Goal: Transaction & Acquisition: Purchase product/service

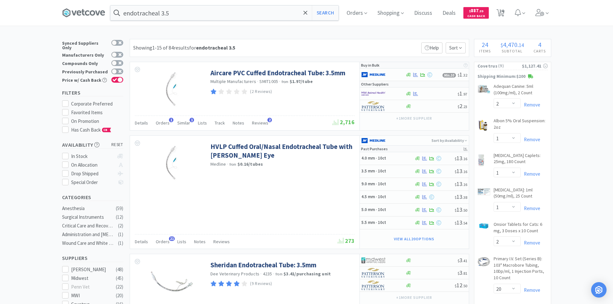
select select "2"
select select "1"
select select "2"
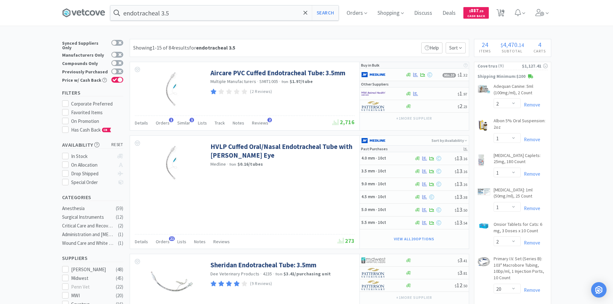
select select "20"
select select "100"
select select "1"
select select "10"
select select "4"
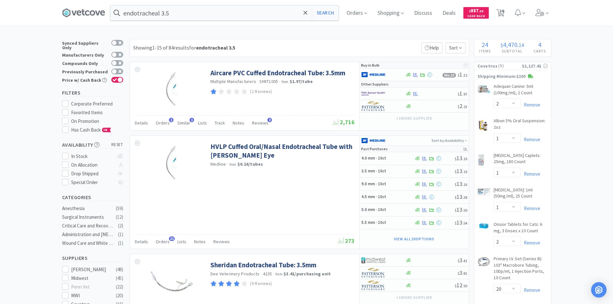
select select "4"
select select "20"
select select "8"
select select "7"
select select "4"
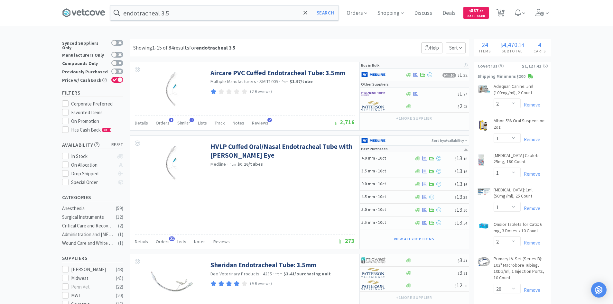
select select "200"
select select "4"
select select "1"
select select "10"
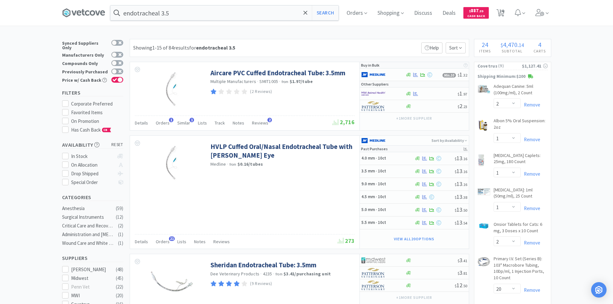
select select "10"
select select "1"
click at [189, 16] on input "endotracheal 3.5" at bounding box center [224, 12] width 228 height 15
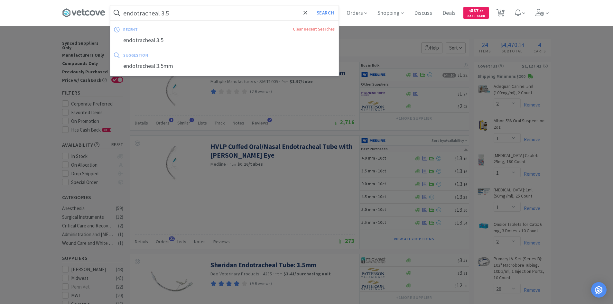
click at [190, 15] on input "endotracheal 3.5" at bounding box center [224, 12] width 228 height 15
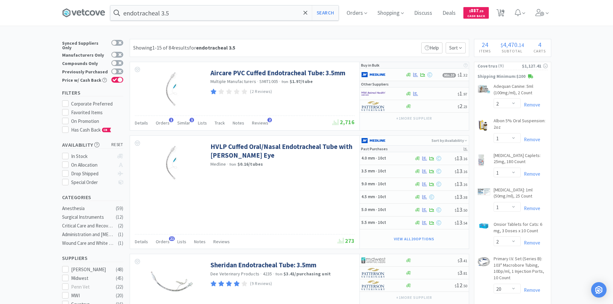
click at [358, 41] on div at bounding box center [306, 152] width 613 height 304
click at [392, 95] on div at bounding box center [378, 93] width 35 height 11
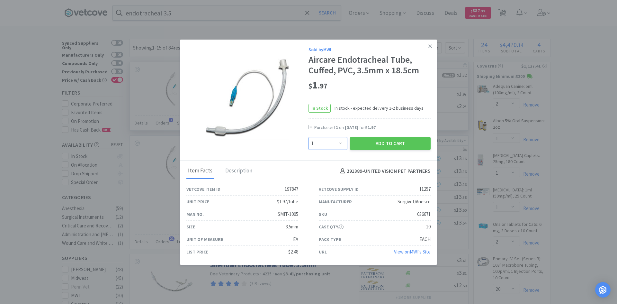
click at [335, 146] on select "Enter Quantity 1 2 3 4 5 6 7 8 9 10 11 12 13 14 15 16 17 18 19 20 Enter Quantity" at bounding box center [328, 143] width 39 height 13
select select "6"
click at [309, 137] on select "Enter Quantity 1 2 3 4 5 6 7 8 9 10 11 12 13 14 15 16 17 18 19 20 Enter Quantity" at bounding box center [328, 143] width 39 height 13
click at [380, 147] on button "Add to Cart" at bounding box center [390, 143] width 81 height 13
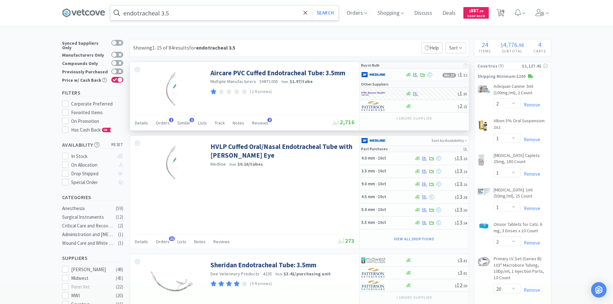
click at [190, 14] on input "endotracheal 3.5" at bounding box center [224, 12] width 228 height 15
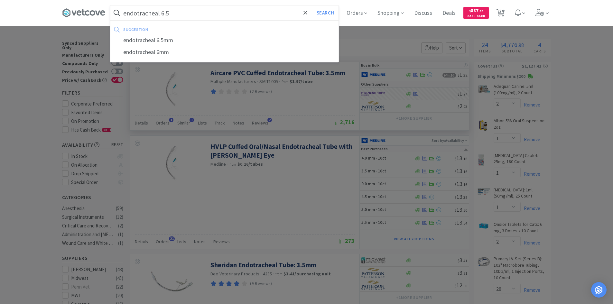
type input "endotracheal 6.5"
click at [312, 5] on button "Search" at bounding box center [325, 12] width 27 height 15
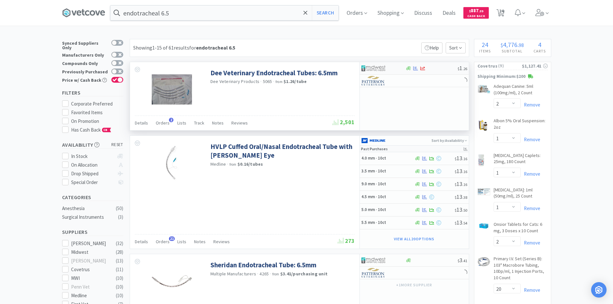
click at [392, 67] on div at bounding box center [378, 68] width 35 height 11
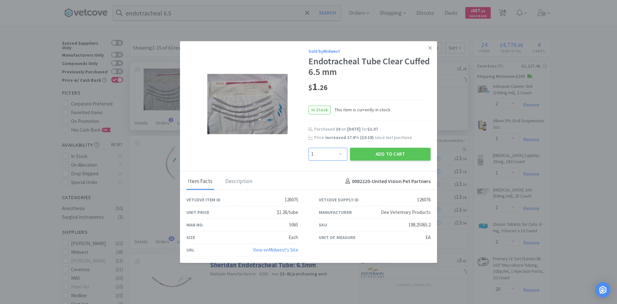
click at [332, 153] on select "Enter Quantity 1 2 3 4 5 6 7 8 9 10 11 12 13 14 15 16 17 18 19 20 Enter Quantity" at bounding box center [328, 154] width 39 height 13
select select "8"
click at [309, 148] on select "Enter Quantity 1 2 3 4 5 6 7 8 9 10 11 12 13 14 15 16 17 18 19 20 Enter Quantity" at bounding box center [328, 154] width 39 height 13
click at [389, 153] on button "Add to Cart" at bounding box center [390, 154] width 81 height 13
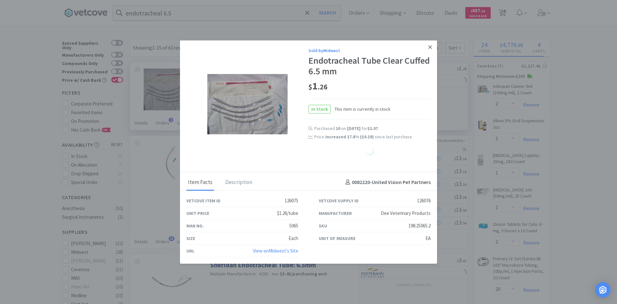
select select "8"
select select "4"
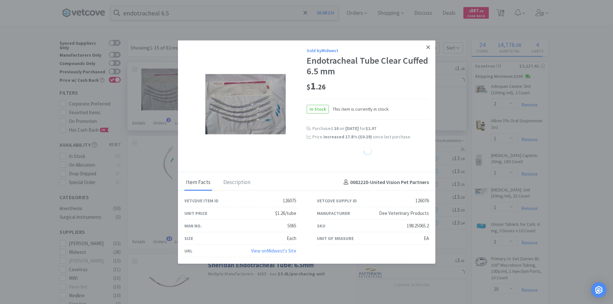
select select "200"
select select "1"
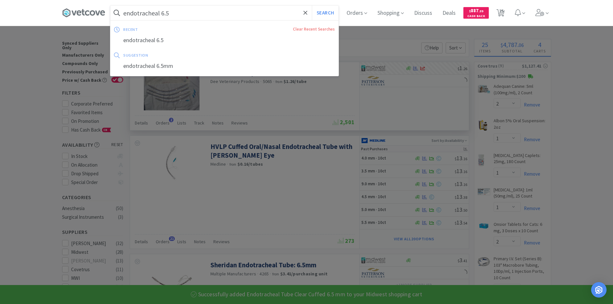
click at [198, 10] on input "endotracheal 6.5" at bounding box center [224, 12] width 228 height 15
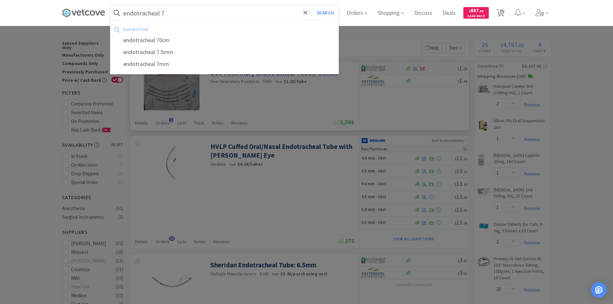
type input "endotracheal 7"
click at [312, 5] on button "Search" at bounding box center [325, 12] width 27 height 15
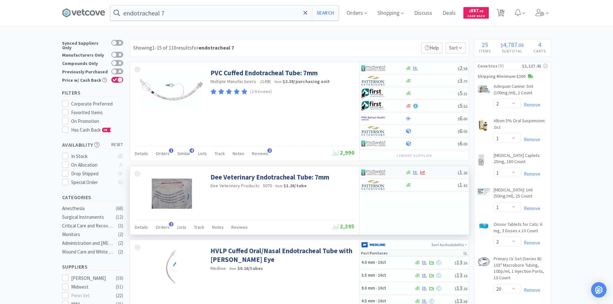
click at [443, 174] on div at bounding box center [431, 172] width 52 height 5
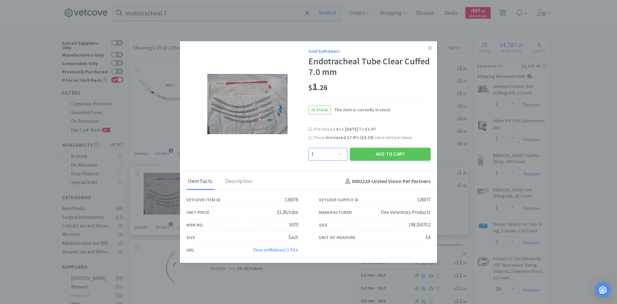
click at [340, 154] on select "Enter Quantity 1 2 3 4 5 6 7 8 9 10 11 12 13 14 15 16 17 18 19 20 Enter Quantity" at bounding box center [328, 154] width 39 height 13
select select "4"
click at [309, 148] on select "Enter Quantity 1 2 3 4 5 6 7 8 9 10 11 12 13 14 15 16 17 18 19 20 Enter Quantity" at bounding box center [328, 154] width 39 height 13
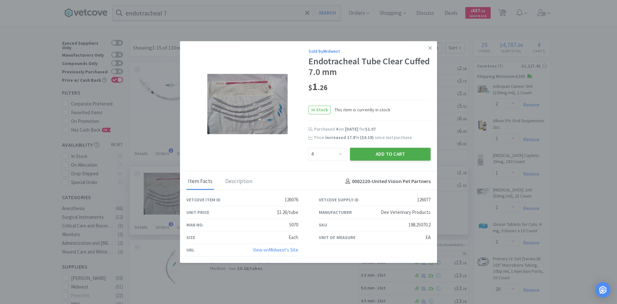
click at [387, 155] on button "Add to Cart" at bounding box center [390, 154] width 81 height 13
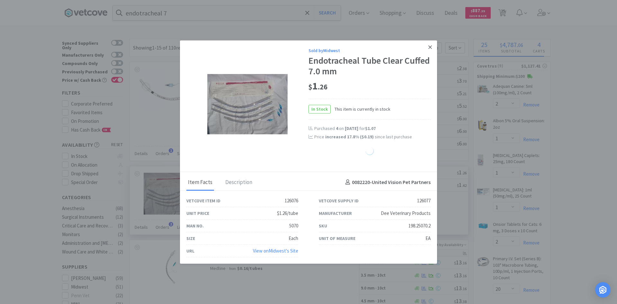
select select "4"
select select "8"
select select "4"
select select "200"
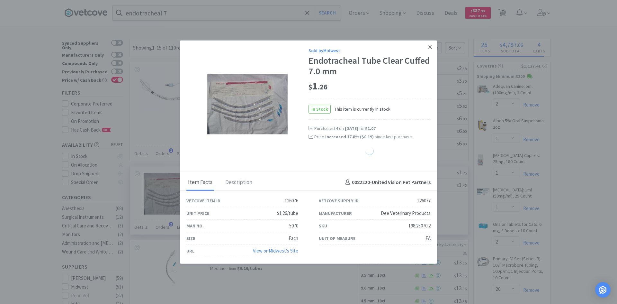
select select "1"
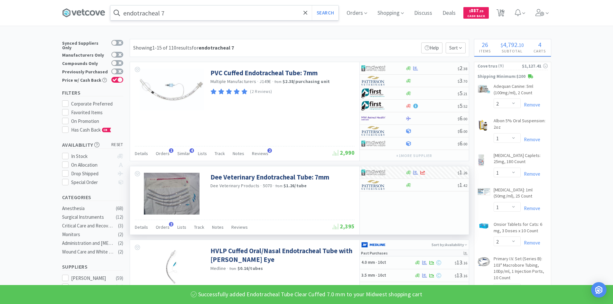
click at [178, 9] on input "endotracheal 7" at bounding box center [224, 12] width 228 height 15
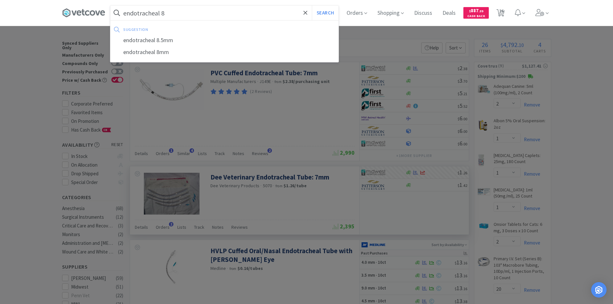
type input "endotracheal 8"
click at [312, 5] on button "Search" at bounding box center [325, 12] width 27 height 15
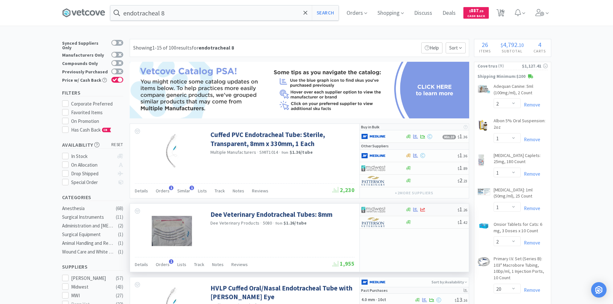
click at [395, 210] on div at bounding box center [378, 209] width 35 height 11
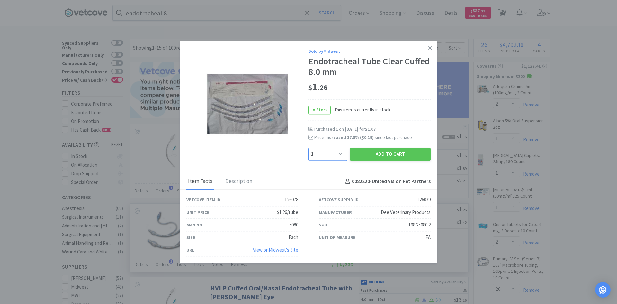
click at [342, 155] on select "Enter Quantity 1 2 3 4 5 6 7 8 9 10 11 12 13 14 15 16 17 18 19 20 Enter Quantity" at bounding box center [328, 154] width 39 height 13
select select "3"
click at [309, 148] on select "Enter Quantity 1 2 3 4 5 6 7 8 9 10 11 12 13 14 15 16 17 18 19 20 Enter Quantity" at bounding box center [328, 154] width 39 height 13
click at [368, 158] on button "Add to Cart" at bounding box center [390, 154] width 81 height 13
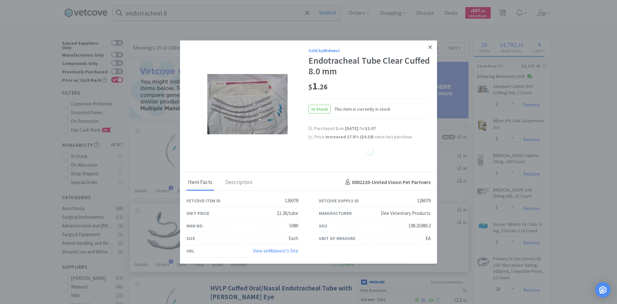
click at [431, 48] on icon at bounding box center [431, 47] width 4 height 4
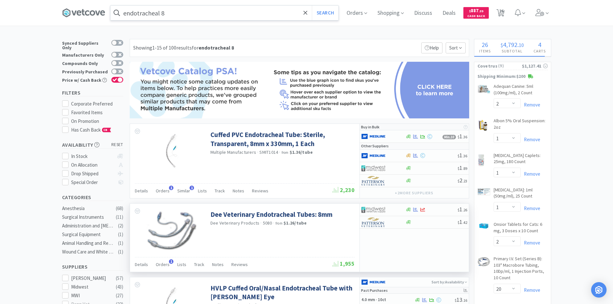
click at [207, 17] on input "endotracheal 8" at bounding box center [224, 12] width 228 height 15
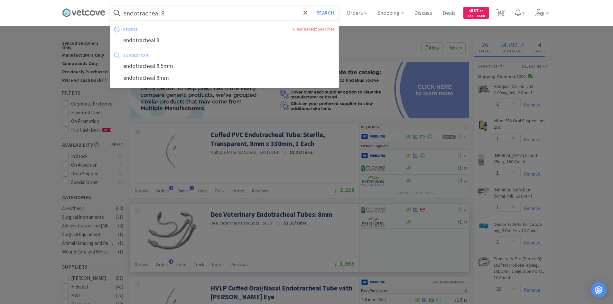
select select "3"
select select "4"
select select "200"
select select "1"
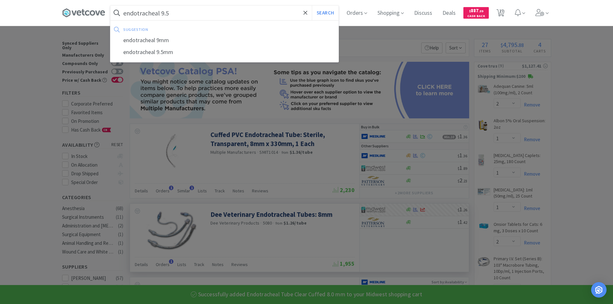
type input "endotracheal 9.5"
click at [312, 5] on button "Search" at bounding box center [325, 12] width 27 height 15
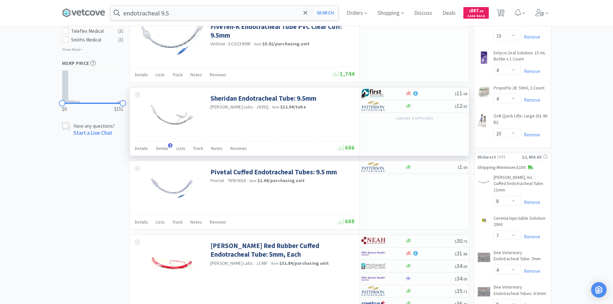
scroll to position [547, 0]
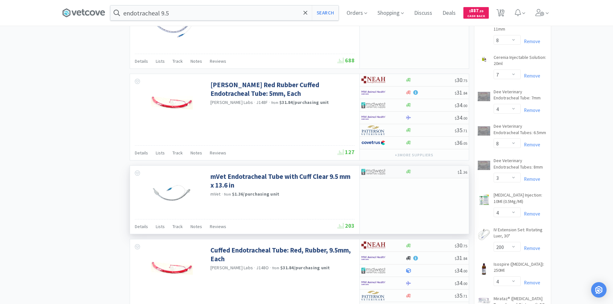
click at [395, 172] on div at bounding box center [378, 171] width 35 height 11
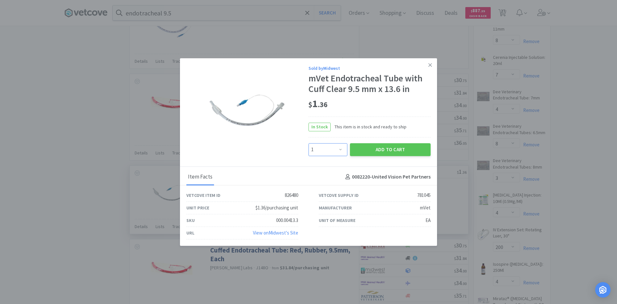
click at [330, 153] on select "Enter Quantity 1 2 3 4 5 6 7 8 9 10 11 12 13 14 15 16 17 18 19 20 Enter Quantity" at bounding box center [328, 149] width 39 height 13
select select "10"
click at [309, 143] on select "Enter Quantity 1 2 3 4 5 6 7 8 9 10 11 12 13 14 15 16 17 18 19 20 Enter Quantity" at bounding box center [328, 149] width 39 height 13
click at [366, 154] on button "Add to Cart" at bounding box center [390, 149] width 81 height 13
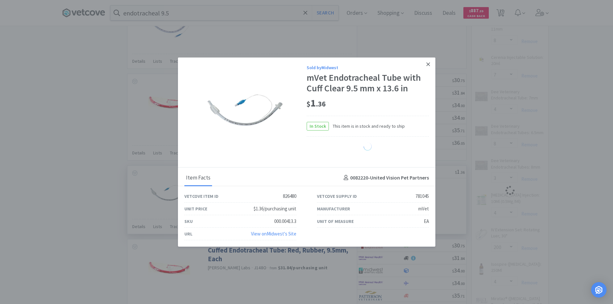
select select "10"
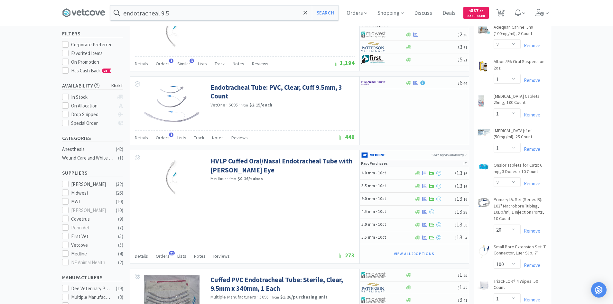
scroll to position [0, 0]
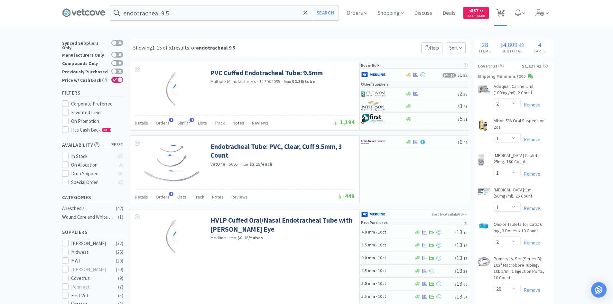
click at [503, 16] on span "28" at bounding box center [501, 11] width 5 height 26
select select "2"
select select "1"
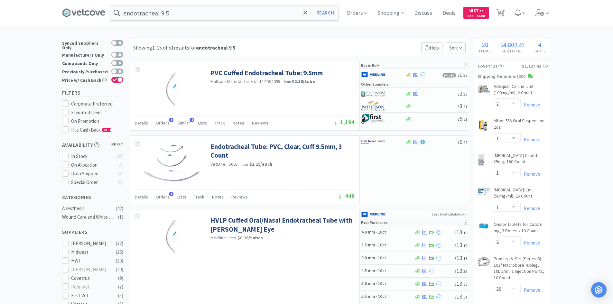
select select "2"
select select "20"
select select "100"
select select "1"
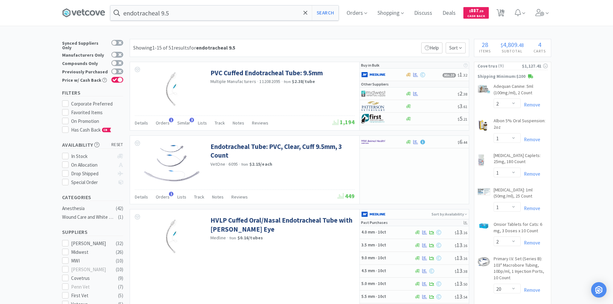
select select "10"
select select "4"
select select "20"
select select "8"
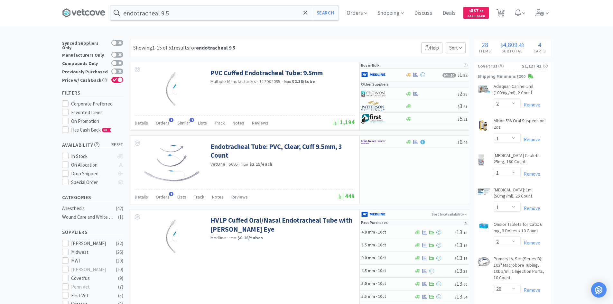
select select "7"
select select "4"
select select "8"
select select "3"
select select "4"
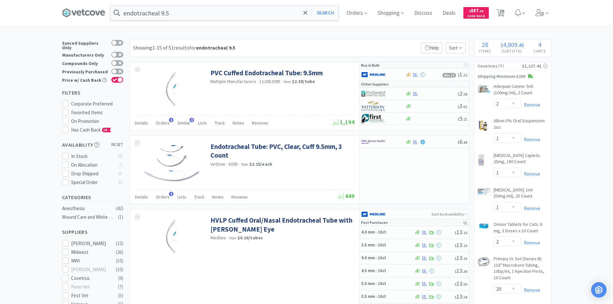
select select "200"
select select "4"
select select "1"
select select "10"
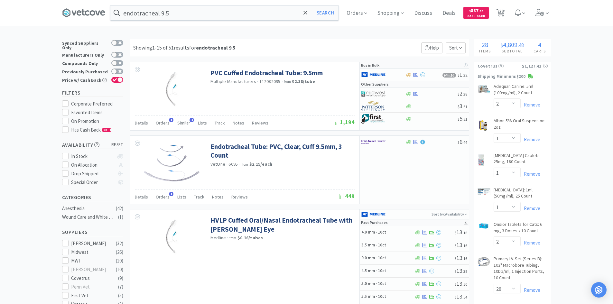
select select "10"
select select "1"
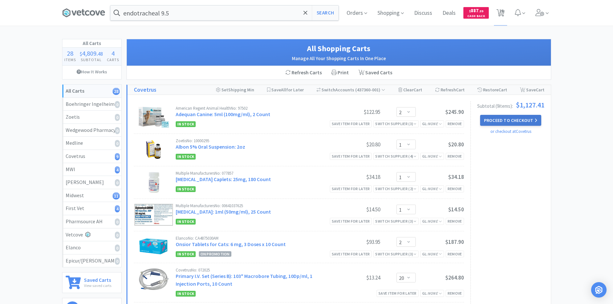
click at [489, 118] on button "Proceed to Checkout" at bounding box center [510, 120] width 61 height 11
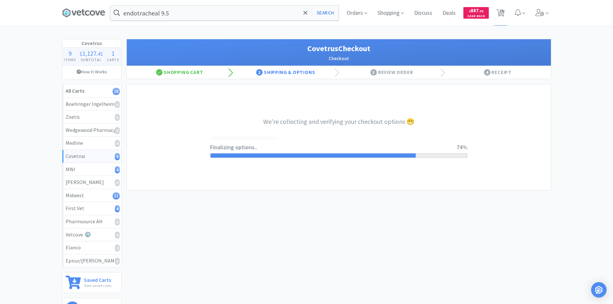
select select "ACCOUNT"
select select "cvt-standard-net"
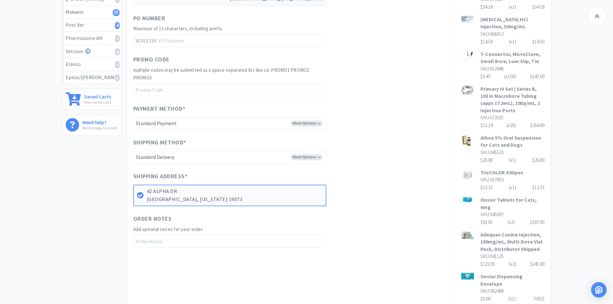
scroll to position [193, 0]
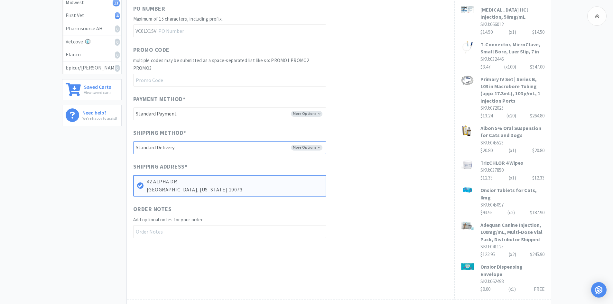
click at [319, 148] on select "-------- Standard Delivery" at bounding box center [229, 147] width 193 height 13
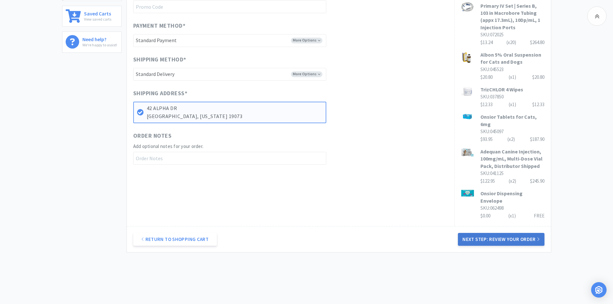
click at [485, 233] on button "Next Step: Review Your Order" at bounding box center [501, 239] width 86 height 13
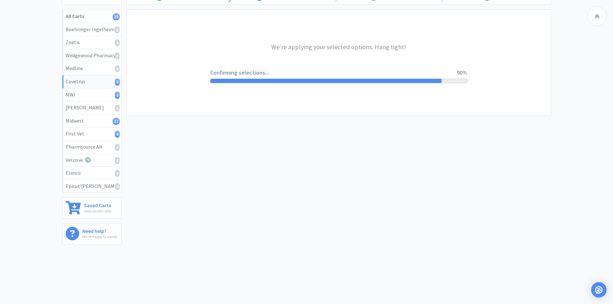
scroll to position [0, 0]
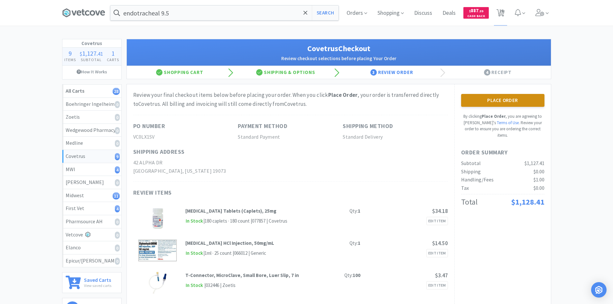
click at [496, 98] on button "Place Order" at bounding box center [502, 100] width 83 height 13
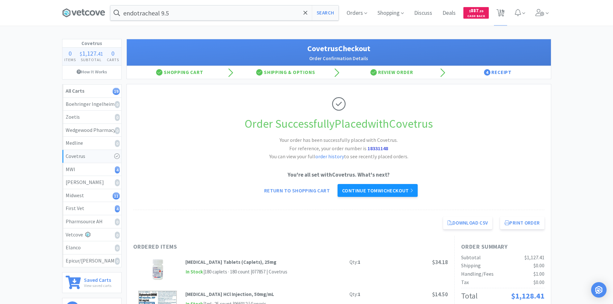
click at [401, 190] on link "Continue to MWI checkout" at bounding box center [377, 190] width 80 height 13
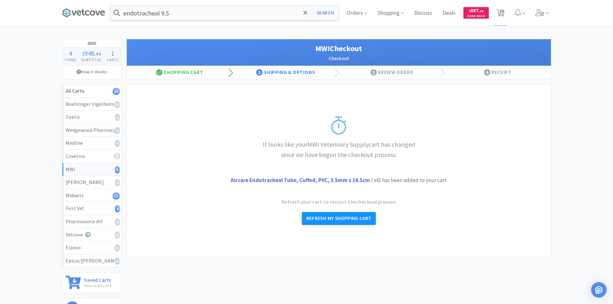
click at [346, 217] on button "Refresh My Shopping Cart" at bounding box center [339, 218] width 74 height 13
select select "6"
select select "10"
select select "4"
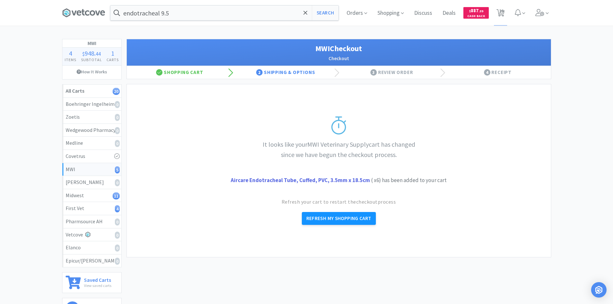
select select "20"
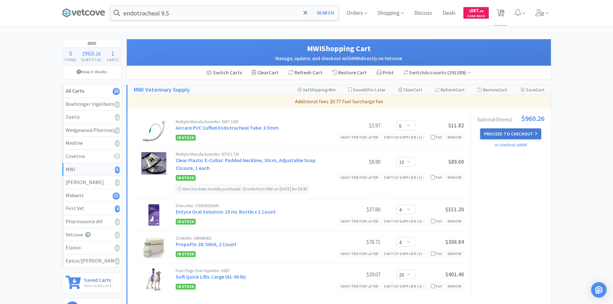
click at [515, 133] on button "Proceed to Checkout" at bounding box center [510, 133] width 61 height 11
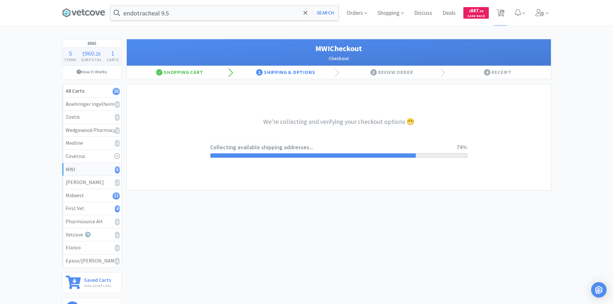
select select "STD_"
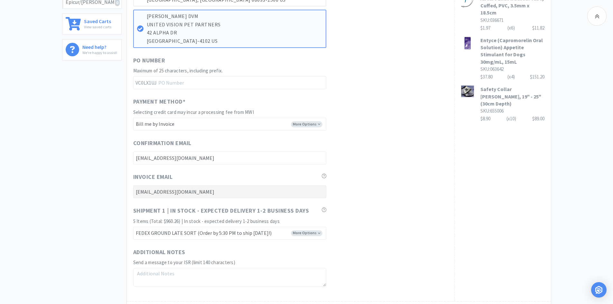
scroll to position [322, 0]
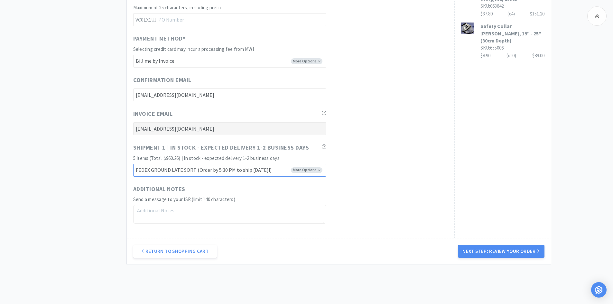
click at [312, 172] on select "FEDEX GROUND EARLY SORT (Order by 5:00 PM to ship [DATE]!) FEDEX GROUND LATE SO…" at bounding box center [229, 170] width 193 height 13
select select "FX8"
click at [133, 164] on select "FEDEX GROUND EARLY SORT (Order by 5:00 PM to ship [DATE]!) FEDEX GROUND LATE SO…" at bounding box center [229, 170] width 193 height 13
click at [477, 248] on button "Next Step: Review Your Order" at bounding box center [501, 251] width 86 height 13
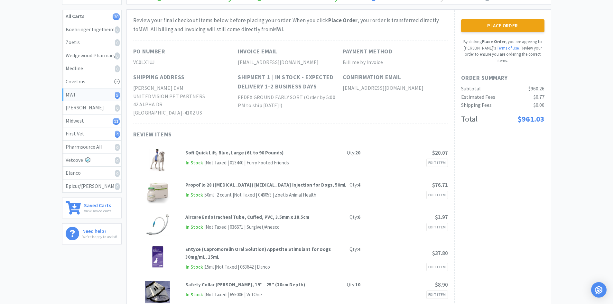
scroll to position [0, 0]
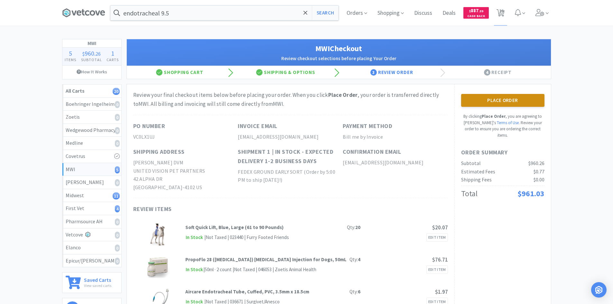
click at [473, 98] on button "Place Order" at bounding box center [502, 100] width 83 height 13
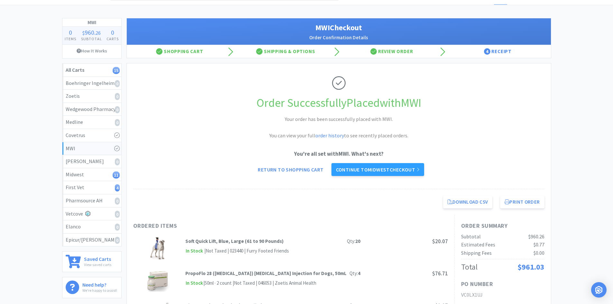
scroll to position [32, 0]
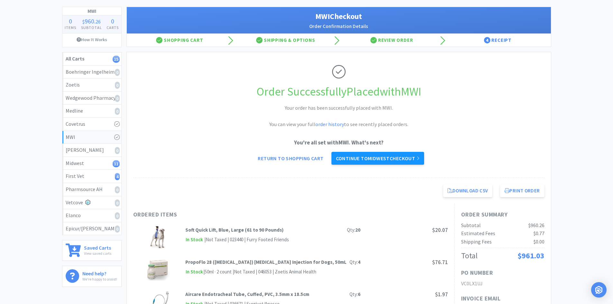
click at [369, 156] on link "Continue to Midwest checkout" at bounding box center [377, 158] width 93 height 13
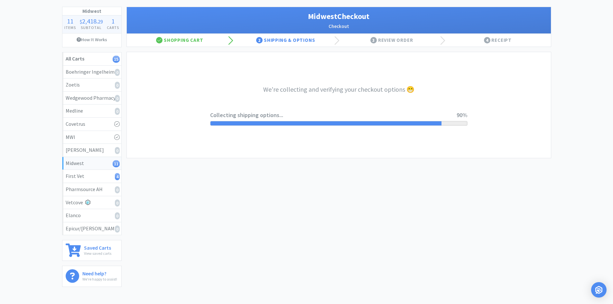
select select "3"
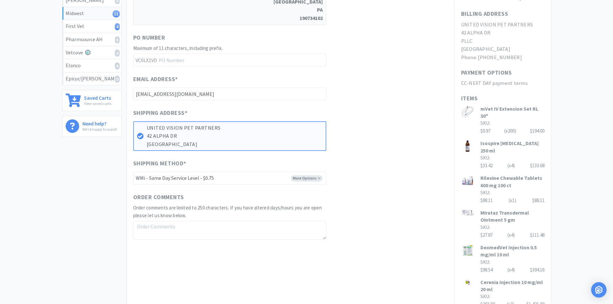
scroll to position [193, 0]
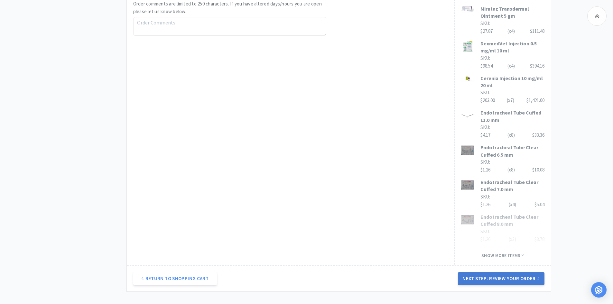
click at [483, 272] on button "Next Step: Review Your Order" at bounding box center [501, 278] width 86 height 13
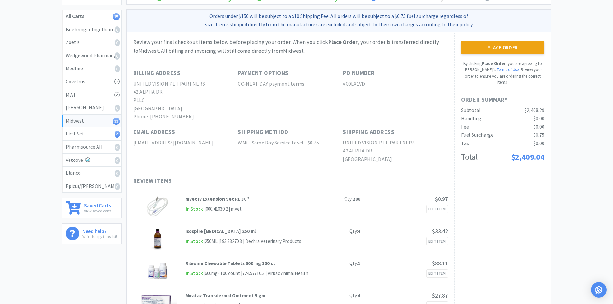
scroll to position [0, 0]
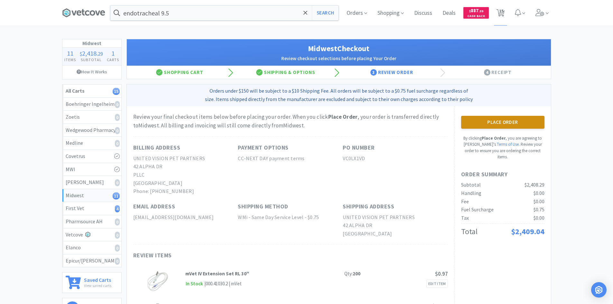
click at [506, 122] on button "Place Order" at bounding box center [502, 122] width 83 height 13
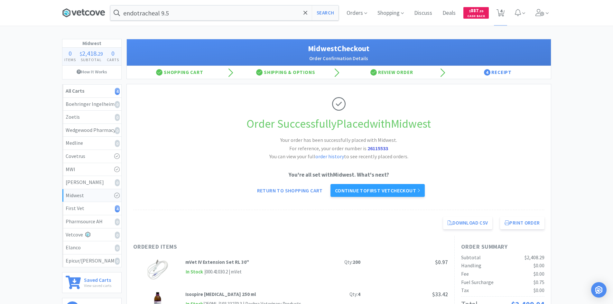
click at [95, 17] on icon at bounding box center [83, 13] width 43 height 10
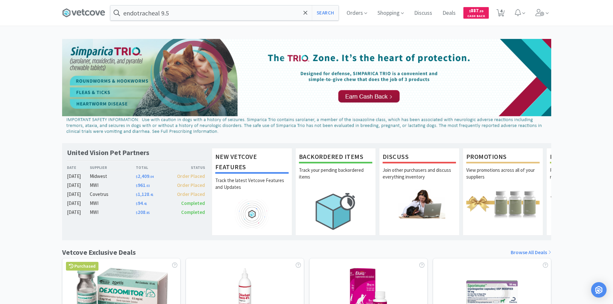
click at [41, 54] on div "United Vision Pet Partners Date Supplier Total Status [DATE] Midwest $ 2,409 . …" at bounding box center [306, 283] width 613 height 489
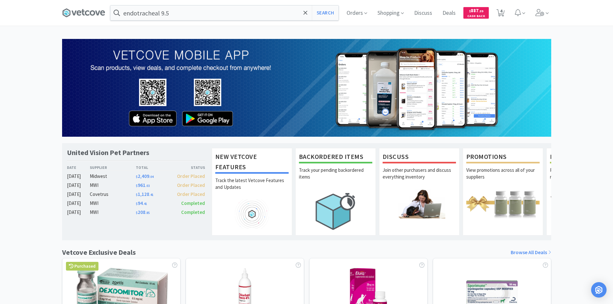
click at [573, 98] on div "United Vision Pet Partners Date Supplier Total Status [DATE] Midwest $ 2,409 . …" at bounding box center [306, 283] width 613 height 489
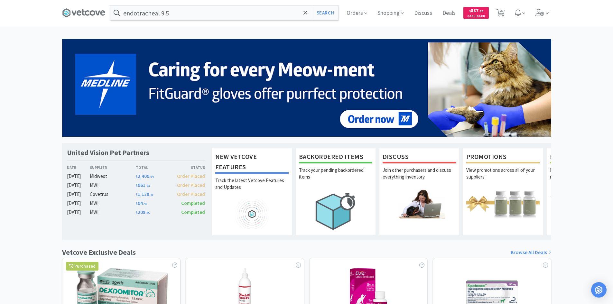
click at [573, 96] on div "United Vision Pet Partners Date Supplier Total Status [DATE] Midwest $ 2,409 . …" at bounding box center [306, 283] width 613 height 489
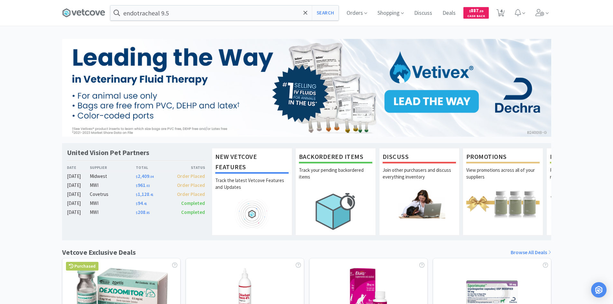
click at [577, 87] on div "United Vision Pet Partners Date Supplier Total Status [DATE] Midwest $ 2,409 . …" at bounding box center [306, 283] width 613 height 489
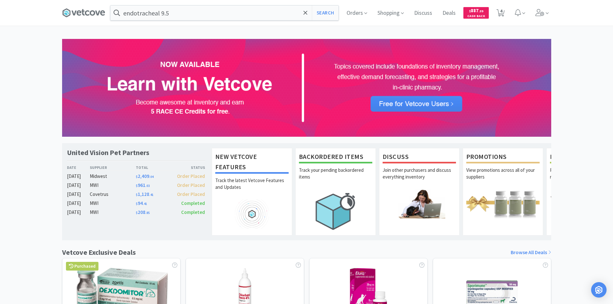
click at [577, 87] on div "United Vision Pet Partners Date Supplier Total Status [DATE] Midwest $ 2,409 . …" at bounding box center [306, 283] width 613 height 489
